Goal: Obtain resource: Download file/media

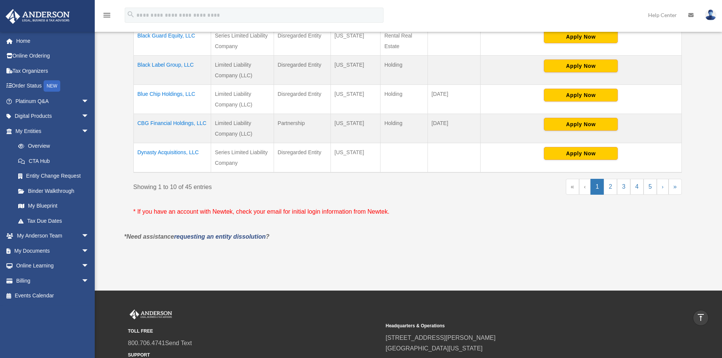
scroll to position [202, 0]
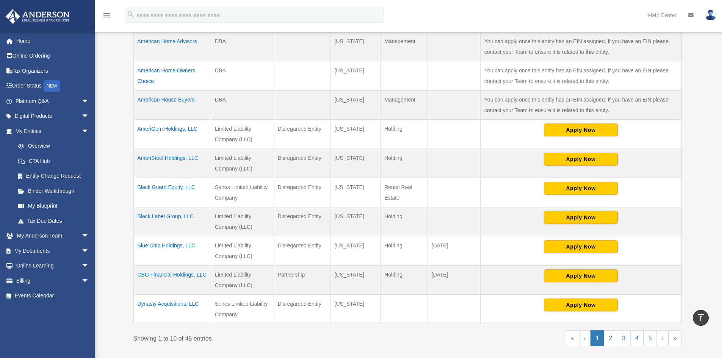
click at [179, 303] on td "Dynasty Acquisitions, LLC" at bounding box center [171, 310] width 77 height 30
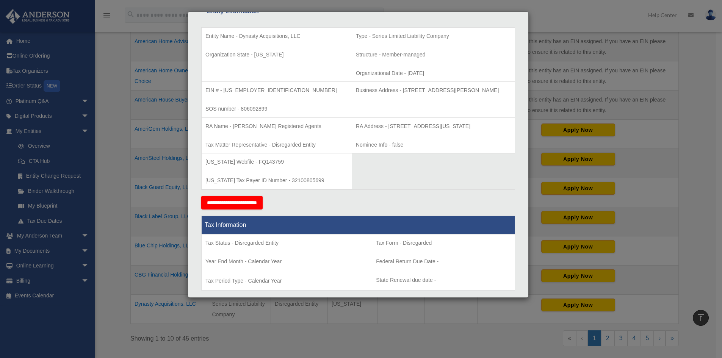
scroll to position [190, 0]
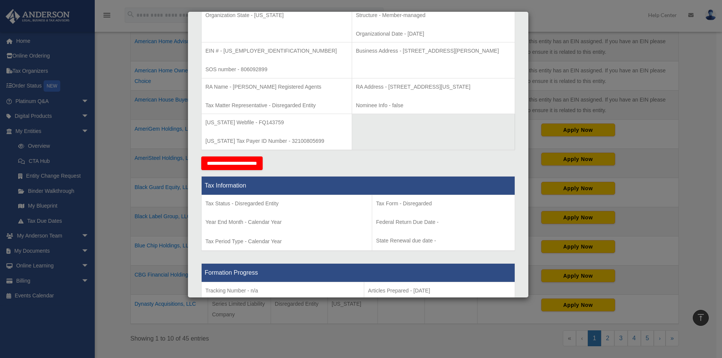
click at [139, 213] on div "Details × Articles Sent Organizational Date" at bounding box center [361, 179] width 722 height 358
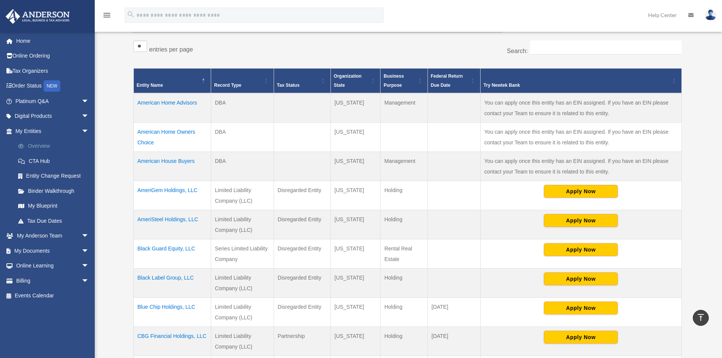
scroll to position [126, 0]
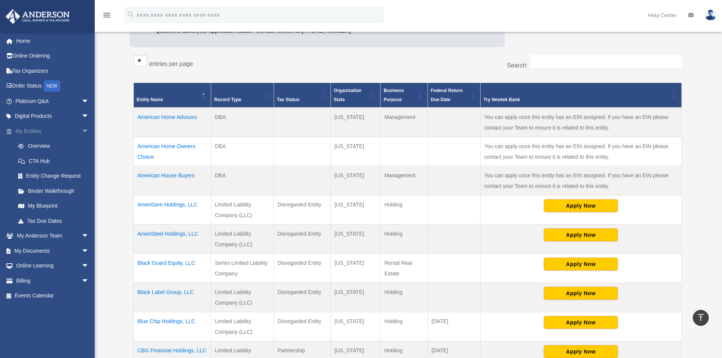
click at [52, 132] on link "My Entities arrow_drop_down" at bounding box center [52, 131] width 95 height 15
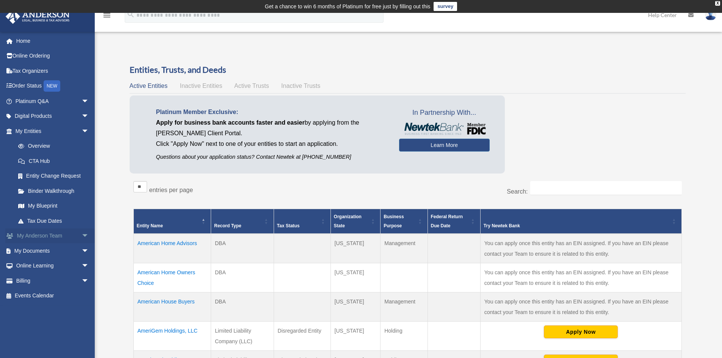
click at [83, 237] on span "arrow_drop_down" at bounding box center [89, 237] width 15 height 16
click at [78, 253] on link "My Anderson Team" at bounding box center [56, 250] width 90 height 15
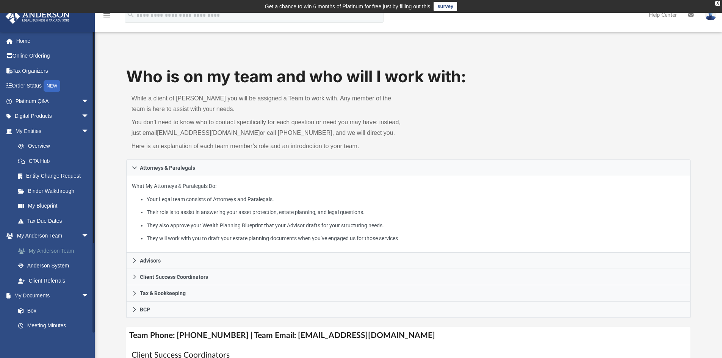
click at [76, 253] on link "My Anderson Team" at bounding box center [56, 250] width 90 height 15
click at [33, 313] on link "Box" at bounding box center [56, 310] width 90 height 15
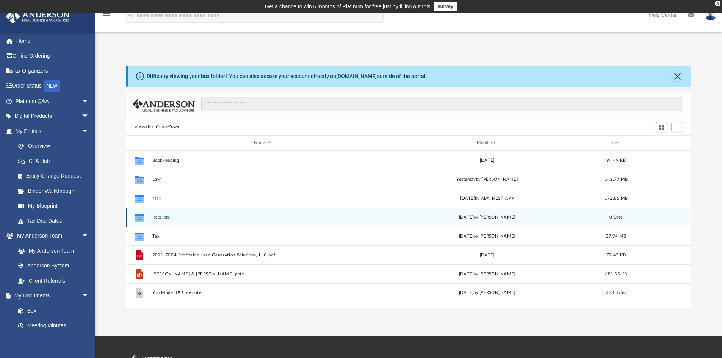
scroll to position [167, 559]
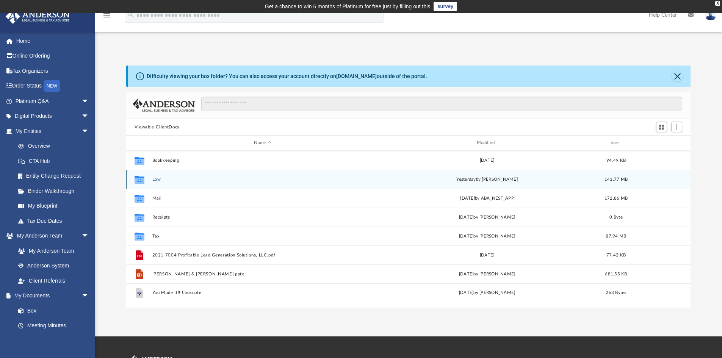
click at [162, 181] on button "Law" at bounding box center [262, 179] width 221 height 5
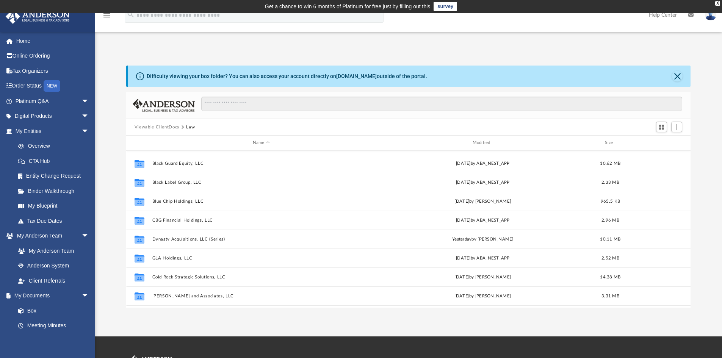
scroll to position [114, 0]
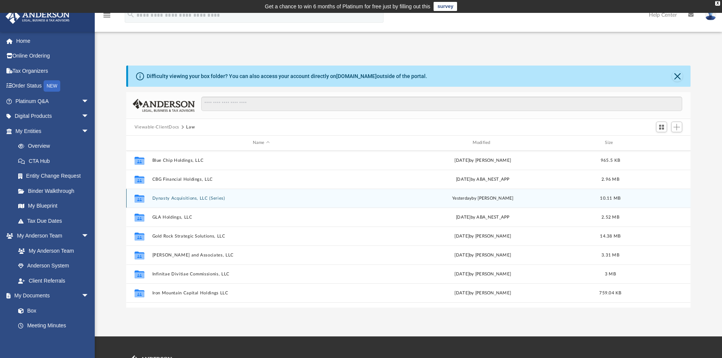
click at [200, 196] on button "Dynasty Acquisitions, LLC (Series)" at bounding box center [261, 198] width 218 height 5
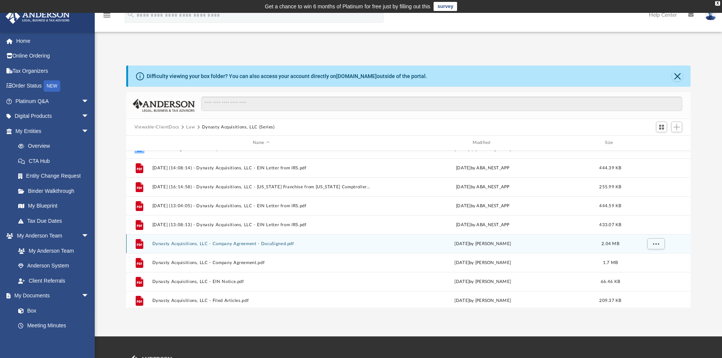
scroll to position [0, 0]
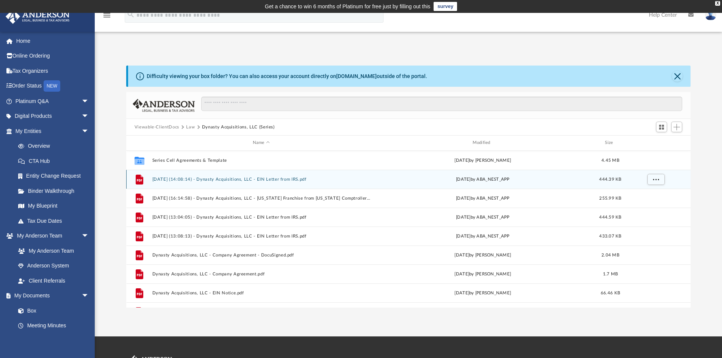
click at [255, 182] on button "2025.07.02 (14:08:14) - Dynasty Acquisitions, LLC - EIN Letter from IRS.pdf" at bounding box center [261, 179] width 218 height 5
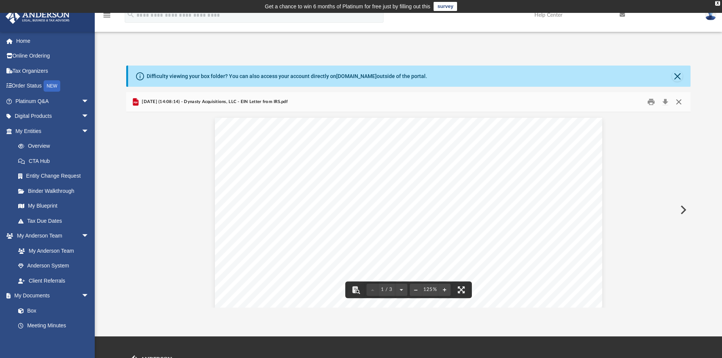
click at [682, 102] on button "Close" at bounding box center [679, 102] width 14 height 12
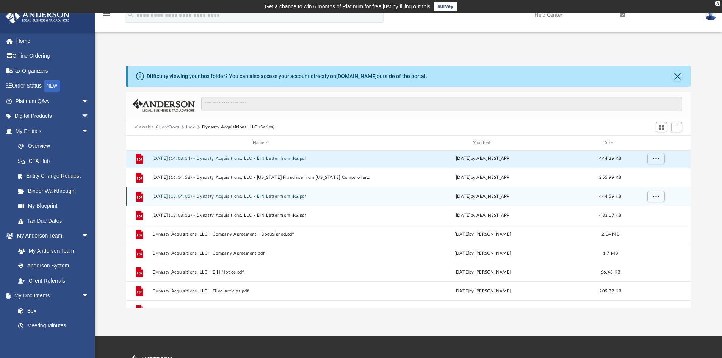
scroll to position [33, 0]
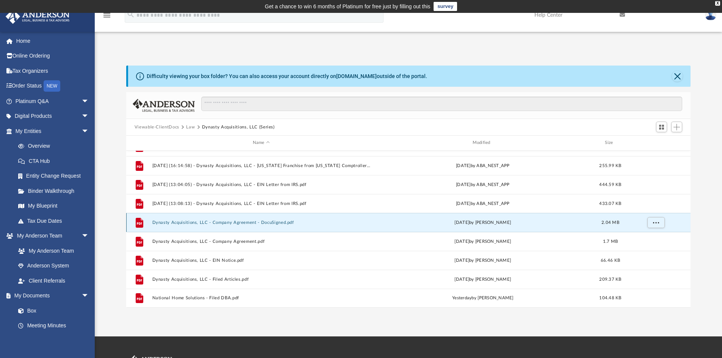
click at [253, 223] on button "Dynasty Acquisitions, LLC - Company Agreement - DocuSigned.pdf" at bounding box center [261, 222] width 218 height 5
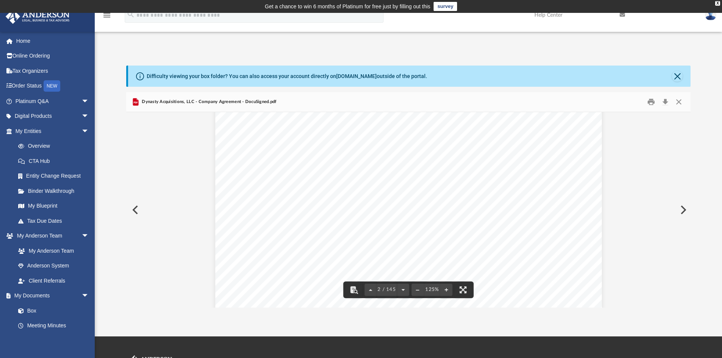
scroll to position [721, 0]
click at [681, 102] on button "Close" at bounding box center [679, 102] width 14 height 12
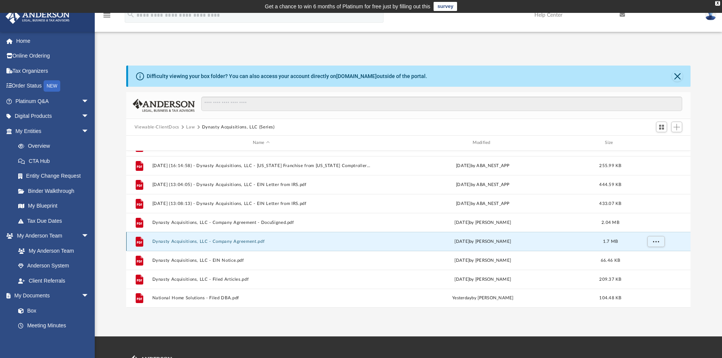
click at [202, 242] on button "Dynasty Acquisitions, LLC - Company Agreement.pdf" at bounding box center [261, 241] width 218 height 5
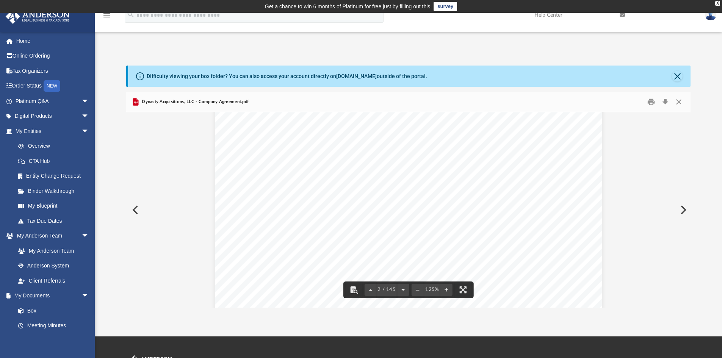
scroll to position [569, 0]
click at [678, 100] on button "Close" at bounding box center [679, 102] width 14 height 12
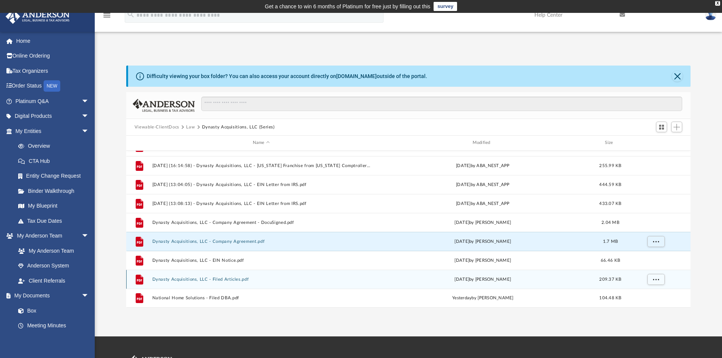
click at [190, 277] on button "Dynasty Acquisitions, LLC - Filed Articles.pdf" at bounding box center [261, 279] width 218 height 5
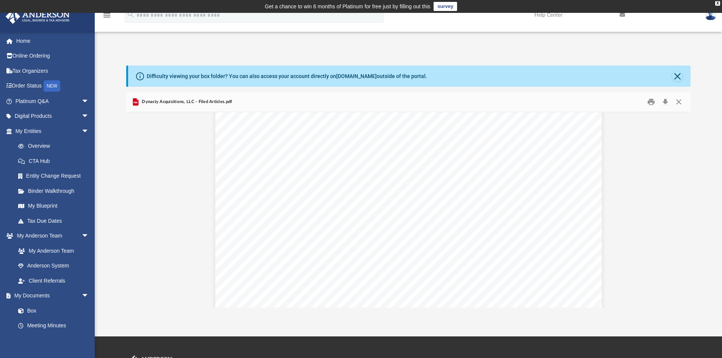
scroll to position [3148, 0]
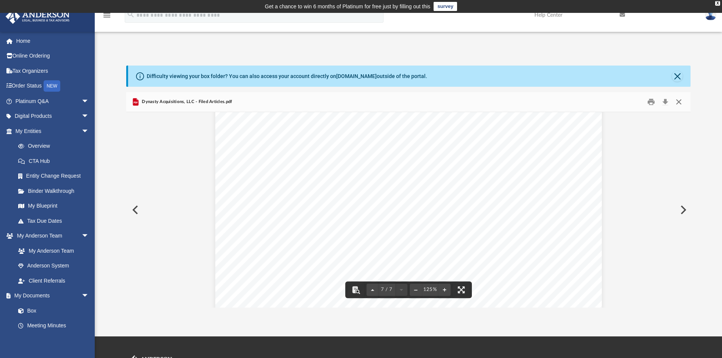
click at [677, 97] on button "Close" at bounding box center [679, 102] width 14 height 12
